Goal: Find specific page/section: Find specific page/section

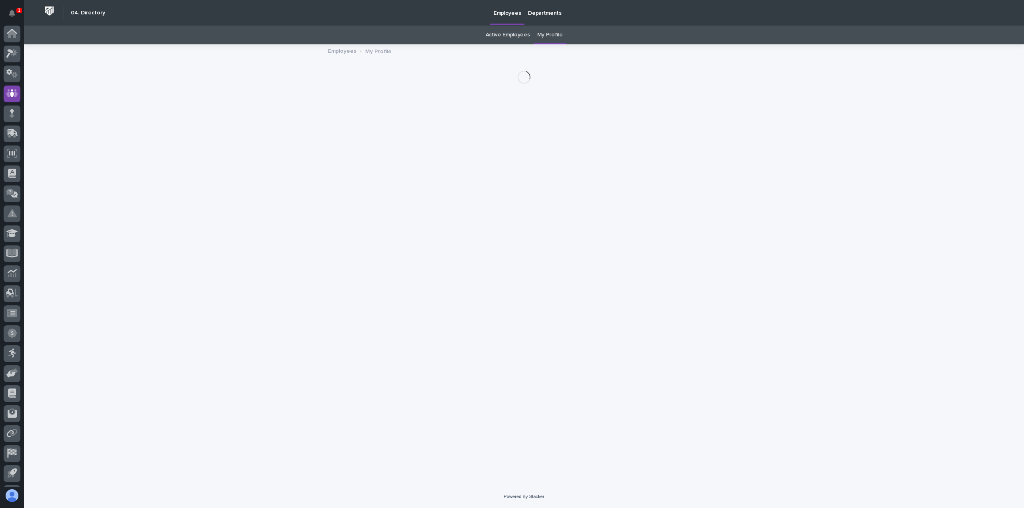
scroll to position [18, 0]
click at [9, 112] on icon at bounding box center [13, 115] width 10 height 8
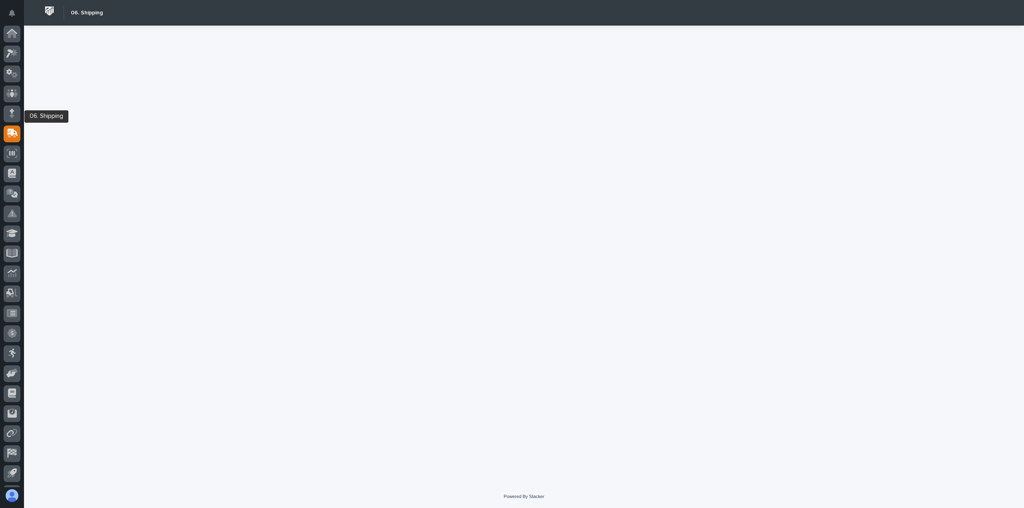
scroll to position [18, 0]
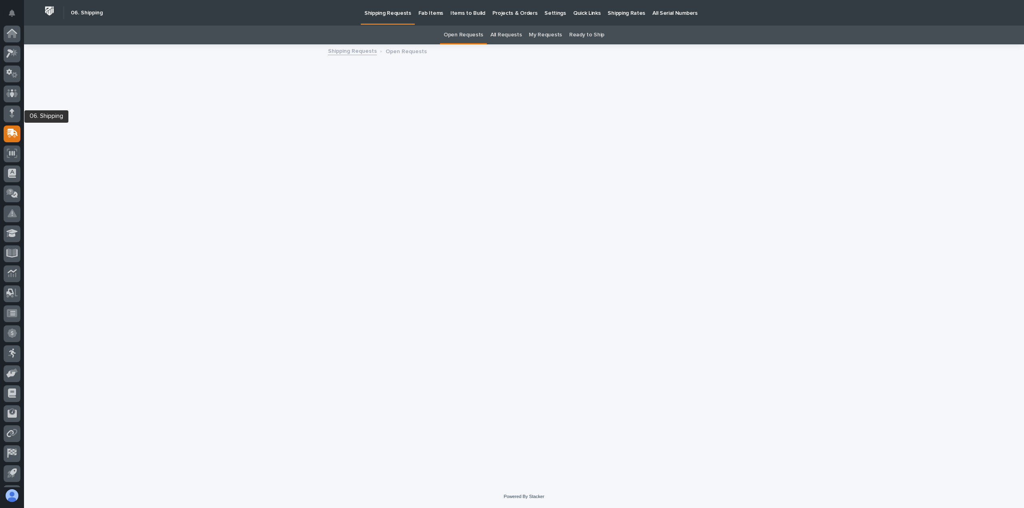
scroll to position [18, 0]
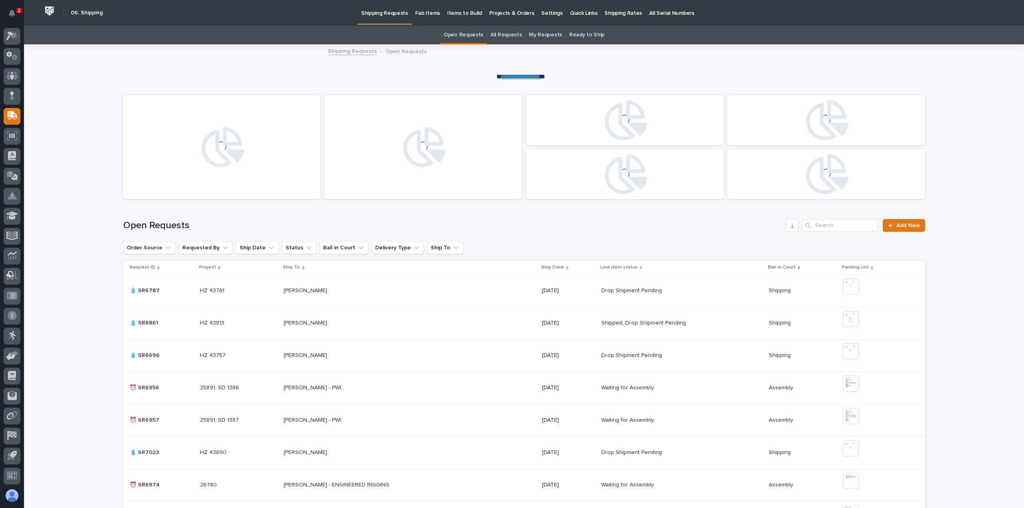
click at [604, 14] on p "Shipping Rates" at bounding box center [623, 8] width 38 height 17
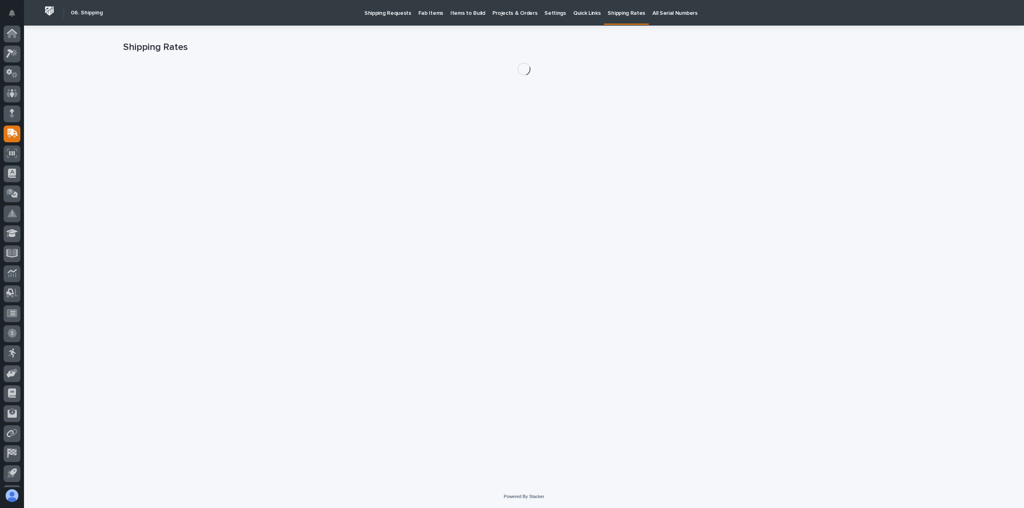
scroll to position [18, 0]
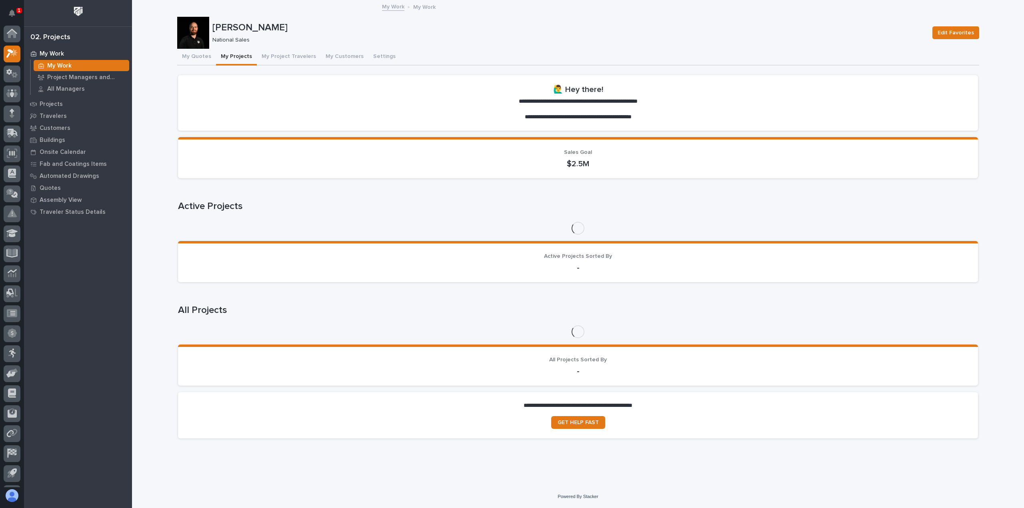
scroll to position [18, 0]
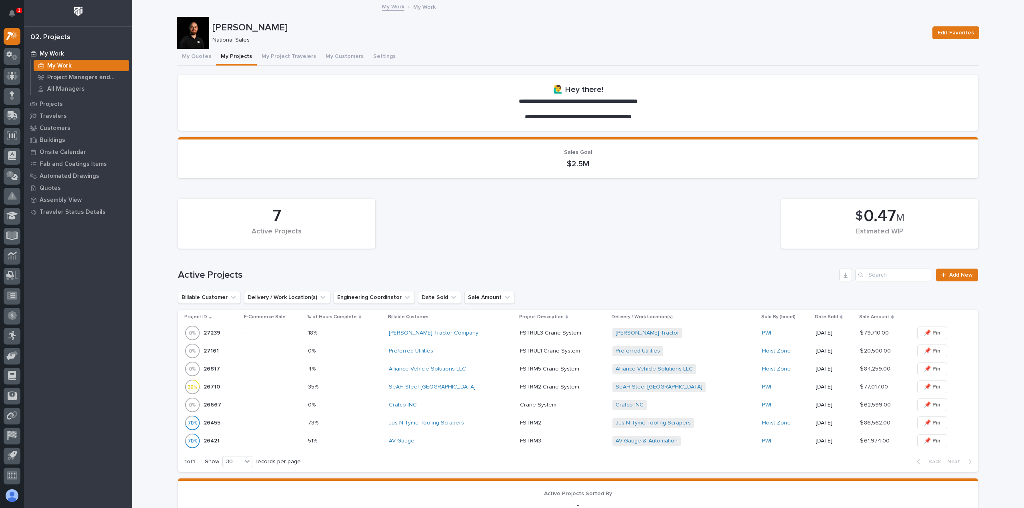
drag, startPoint x: 436, startPoint y: 229, endPoint x: 429, endPoint y: 240, distance: 13.4
click at [429, 240] on div "7 Active Projects $ 0.47 M Estimated WIP" at bounding box center [578, 224] width 808 height 58
